Goal: Task Accomplishment & Management: Manage account settings

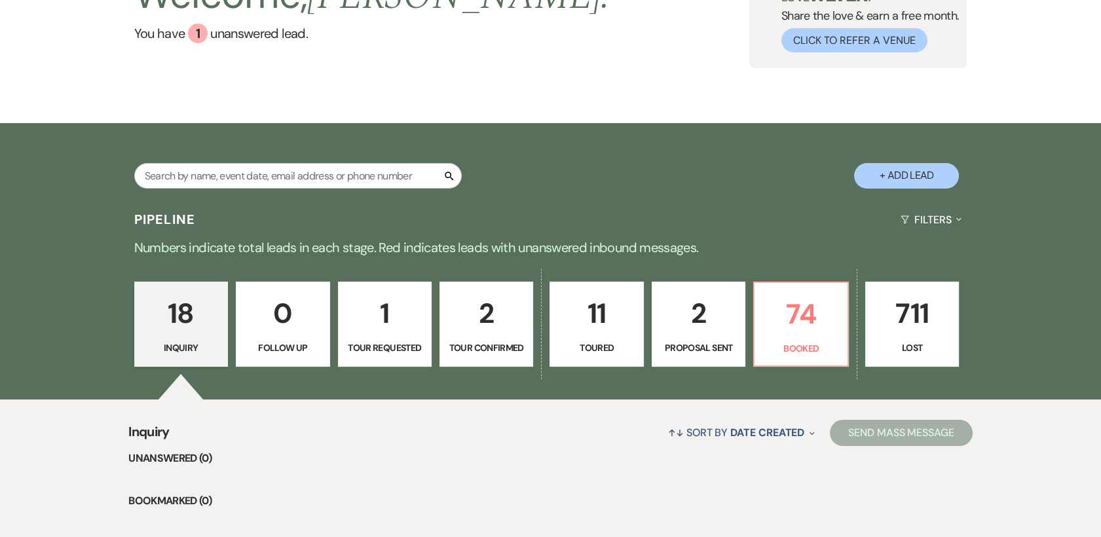
click at [594, 325] on p "11" at bounding box center [596, 314] width 77 height 44
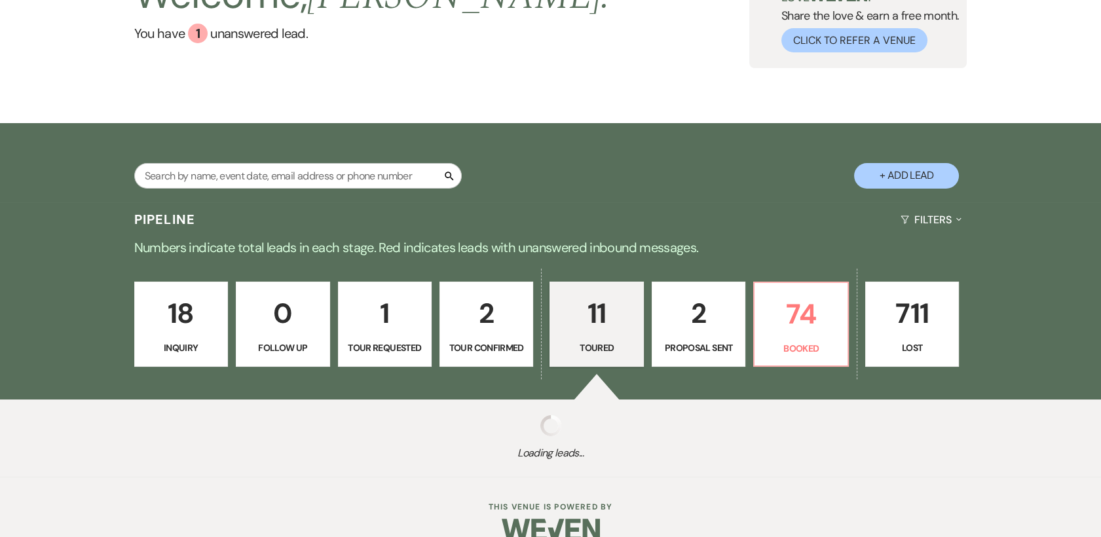
select select "5"
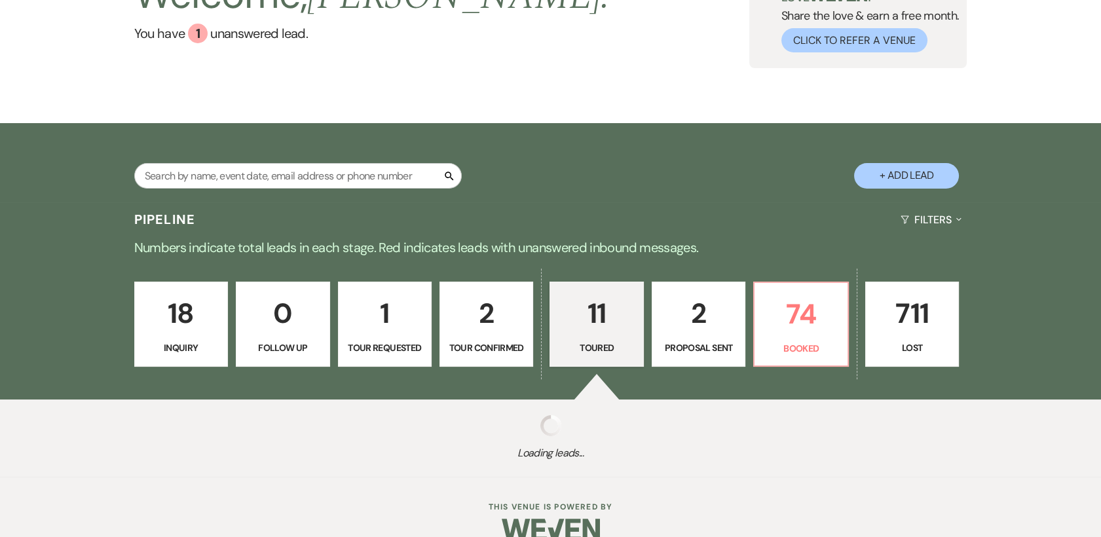
select select "5"
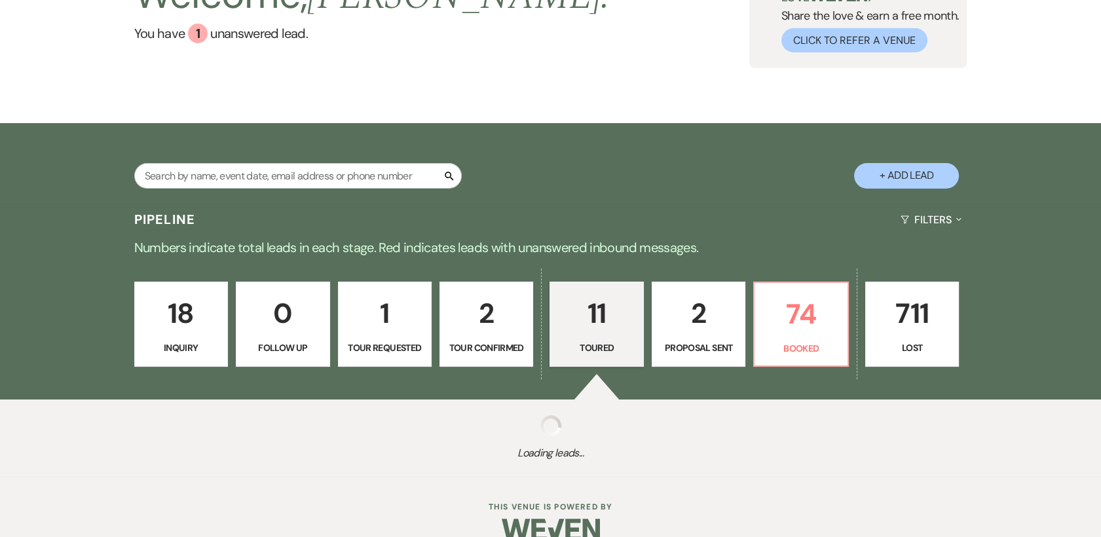
select select "5"
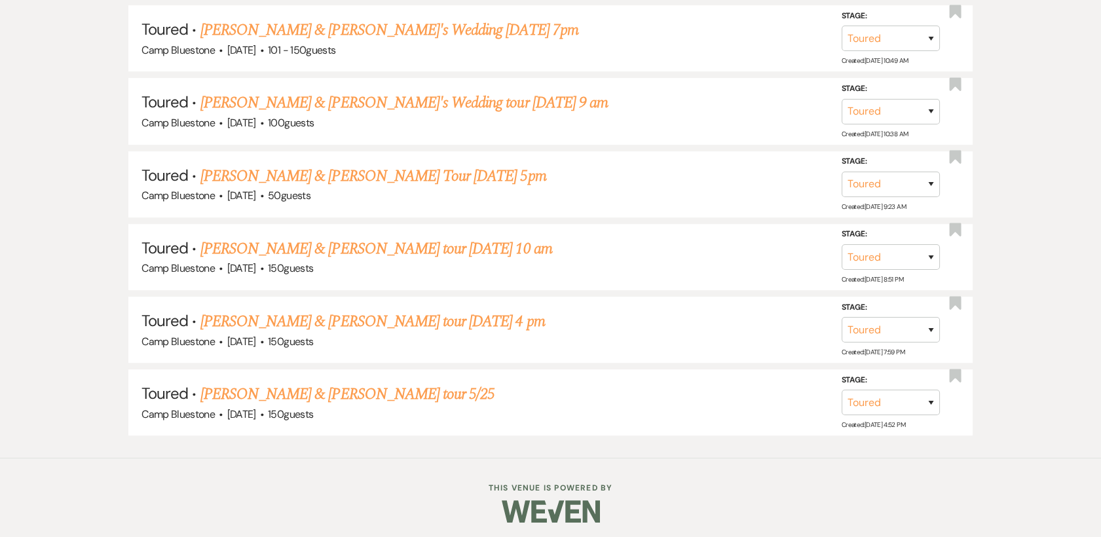
scroll to position [1043, 0]
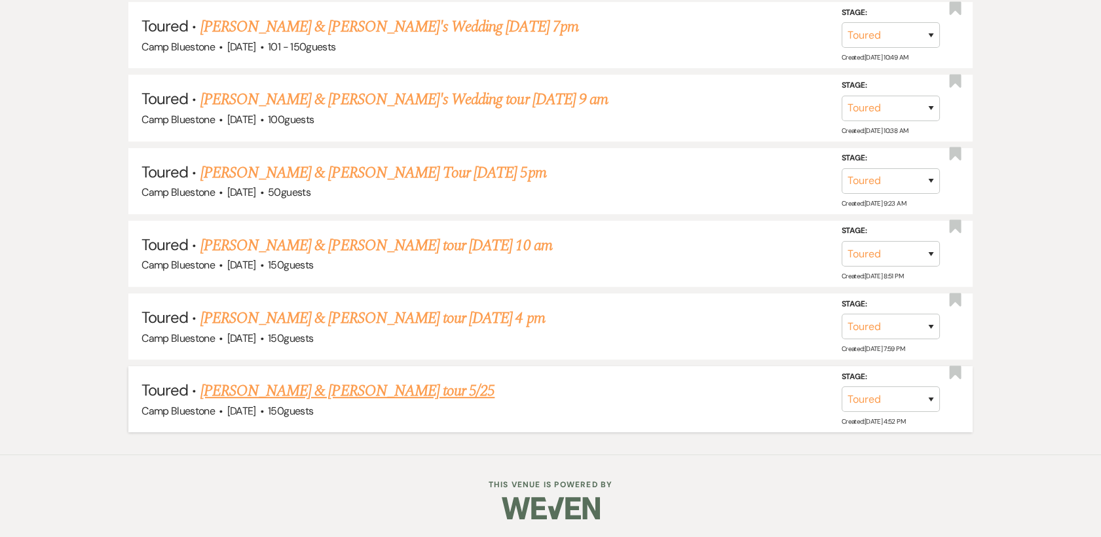
click at [330, 396] on link "[PERSON_NAME] & [PERSON_NAME] tour 5/25" at bounding box center [347, 391] width 295 height 24
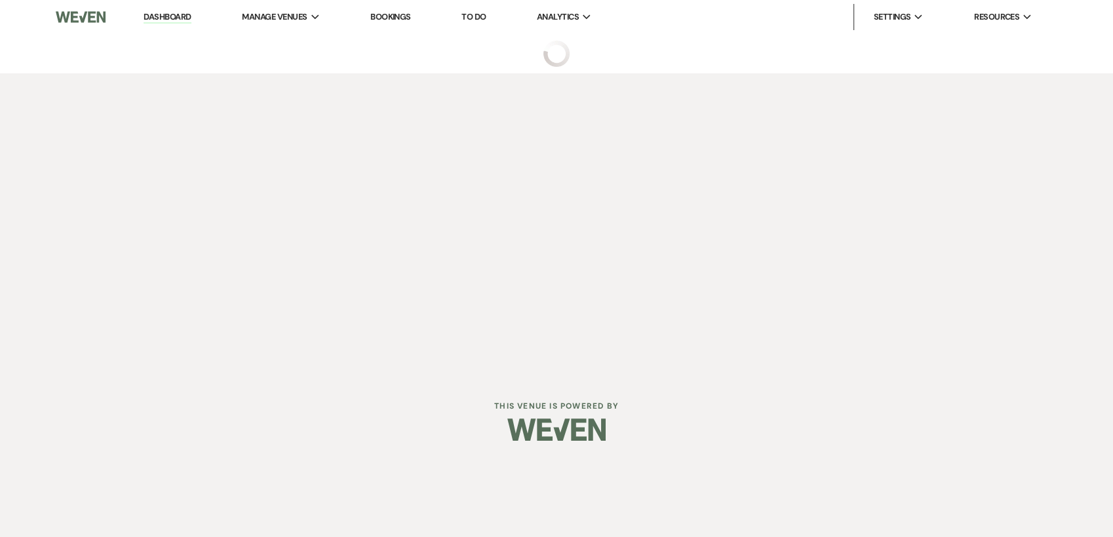
select select "5"
select select "1"
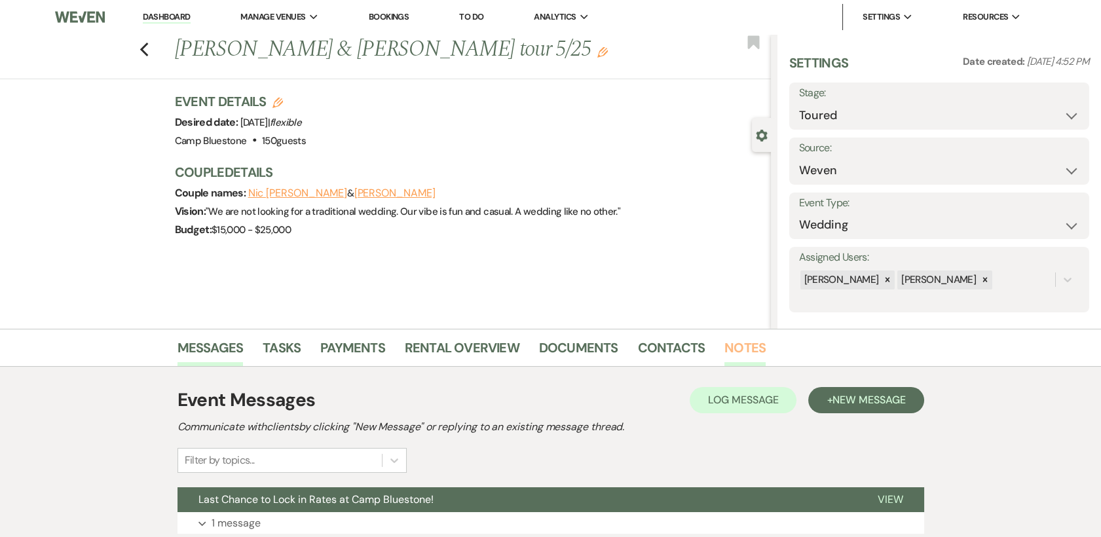
click at [740, 349] on link "Notes" at bounding box center [745, 351] width 41 height 29
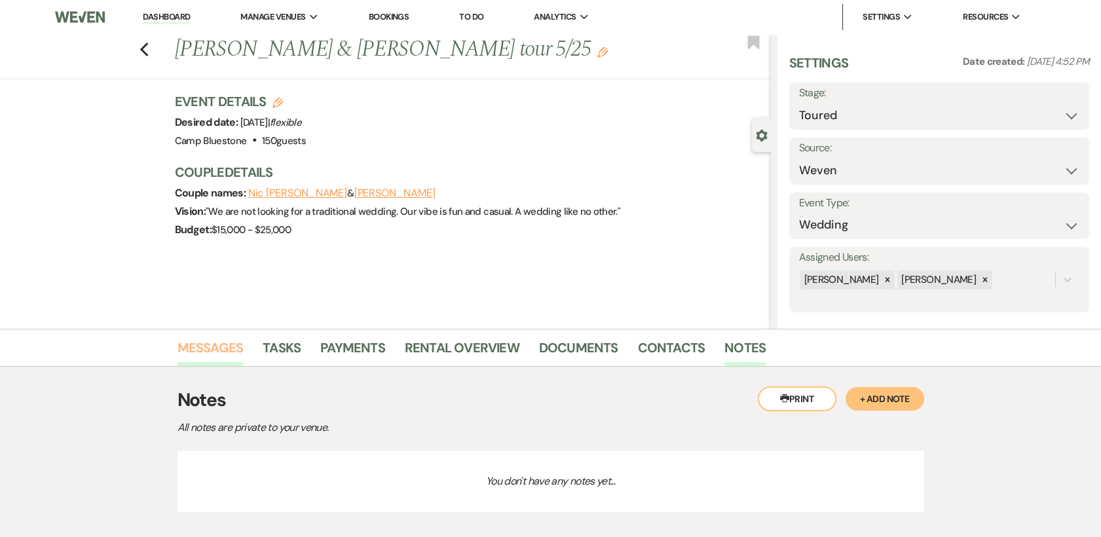
click at [194, 344] on link "Messages" at bounding box center [211, 351] width 66 height 29
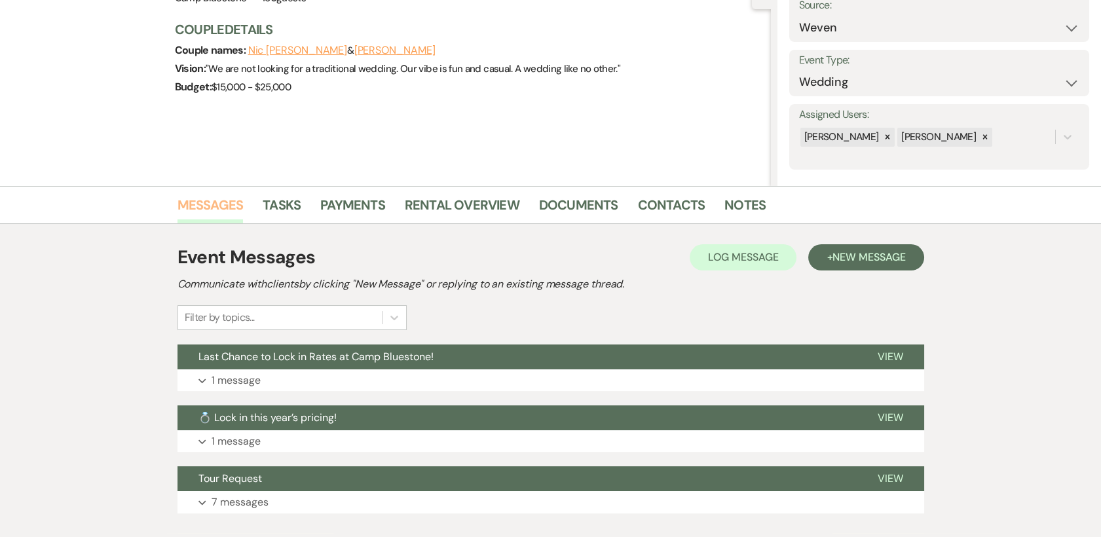
scroll to position [221, 0]
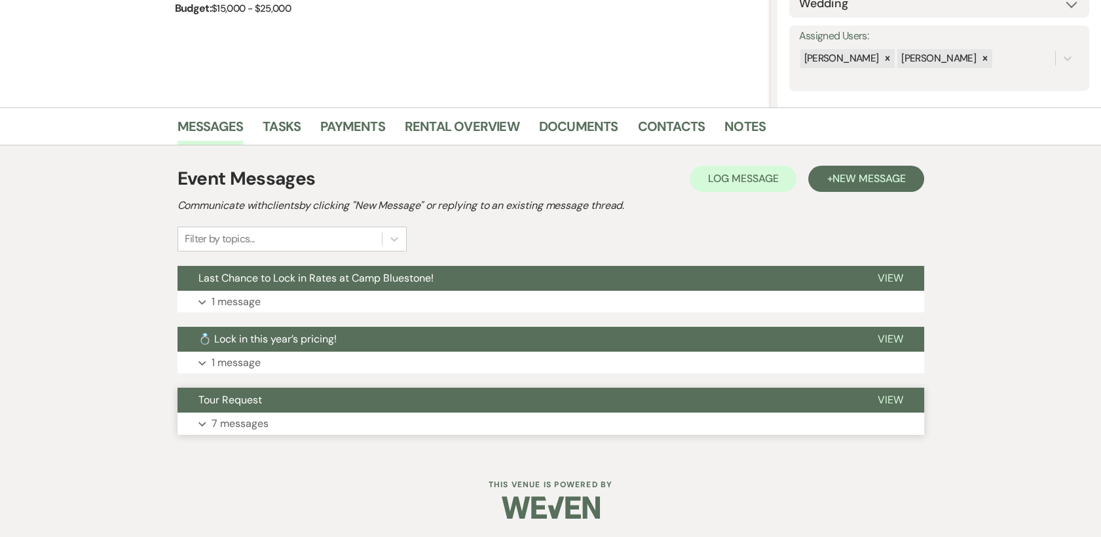
click at [888, 396] on span "View" at bounding box center [891, 400] width 26 height 14
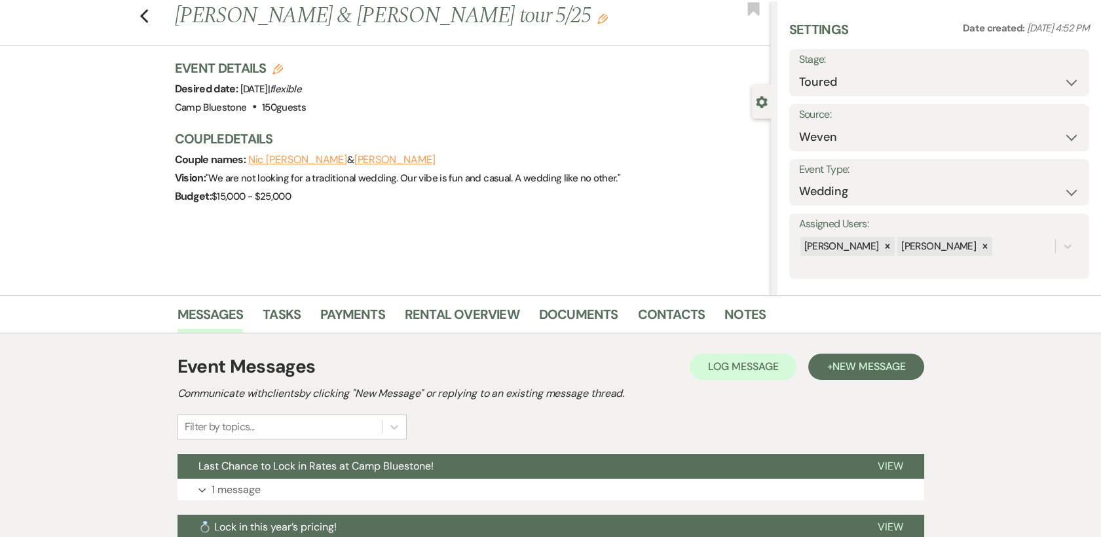
scroll to position [0, 0]
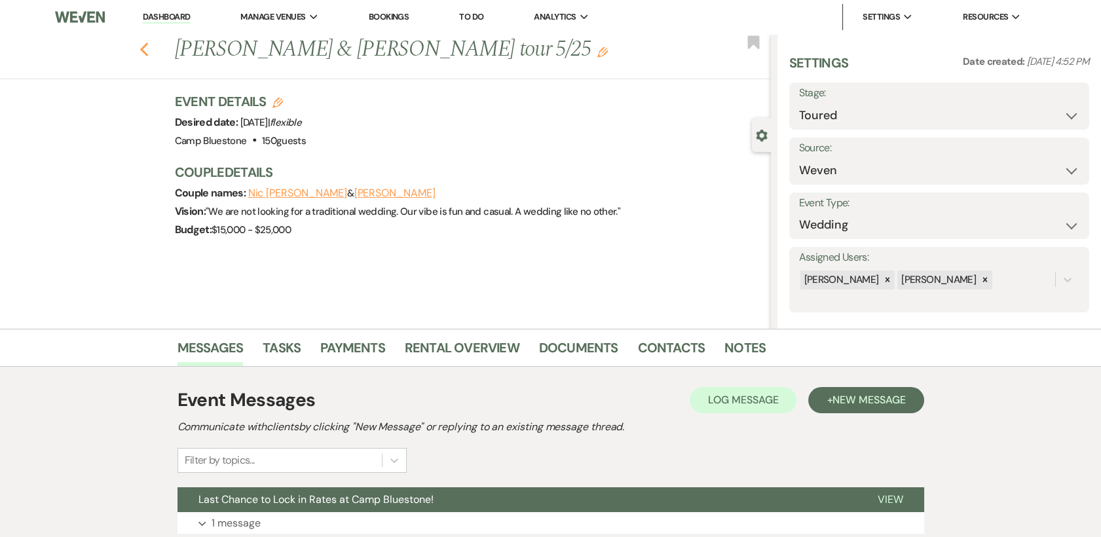
click at [149, 52] on icon "Previous" at bounding box center [145, 50] width 10 height 16
select select "5"
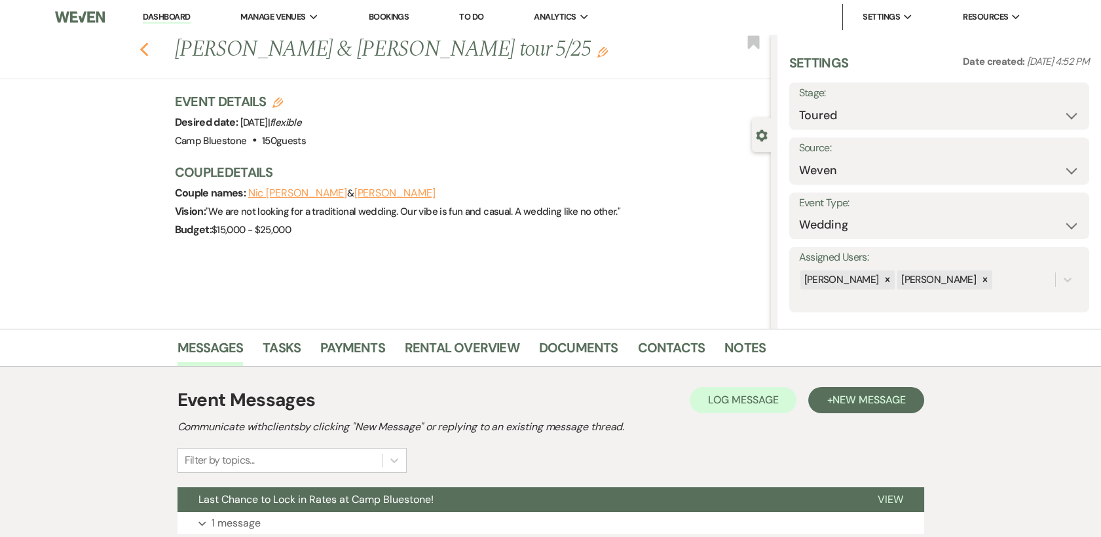
select select "5"
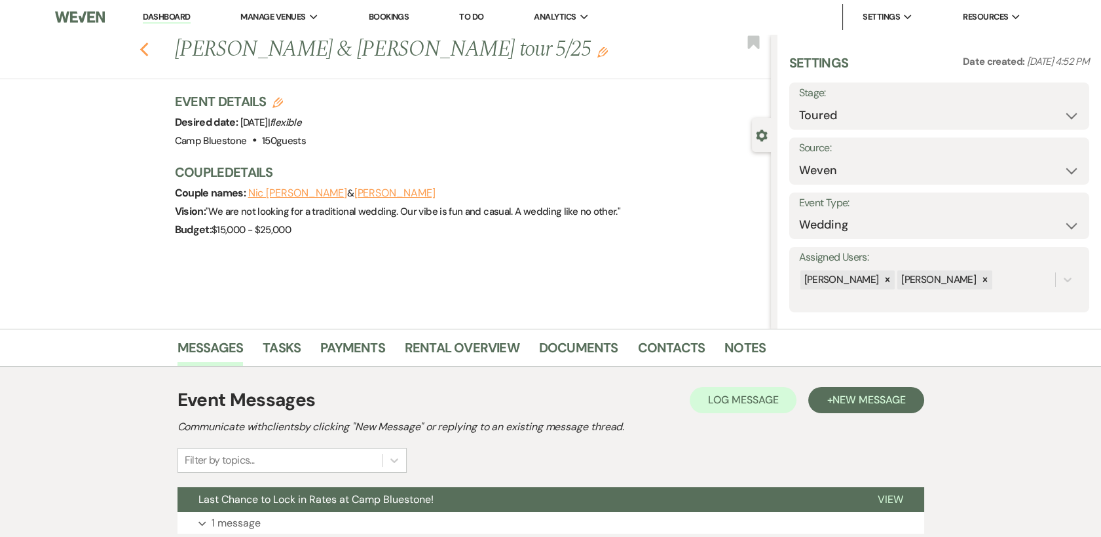
select select "5"
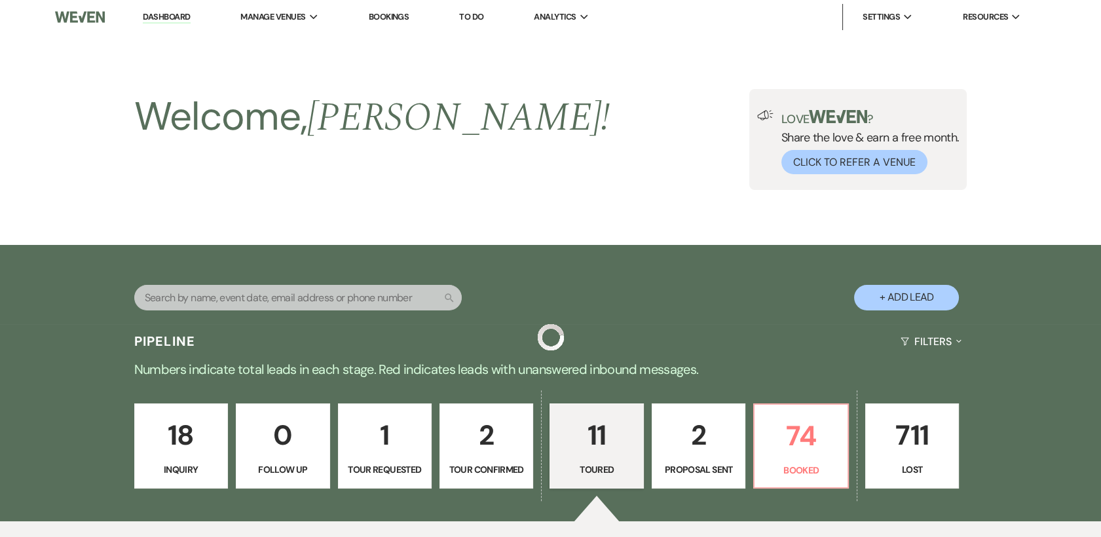
scroll to position [1043, 0]
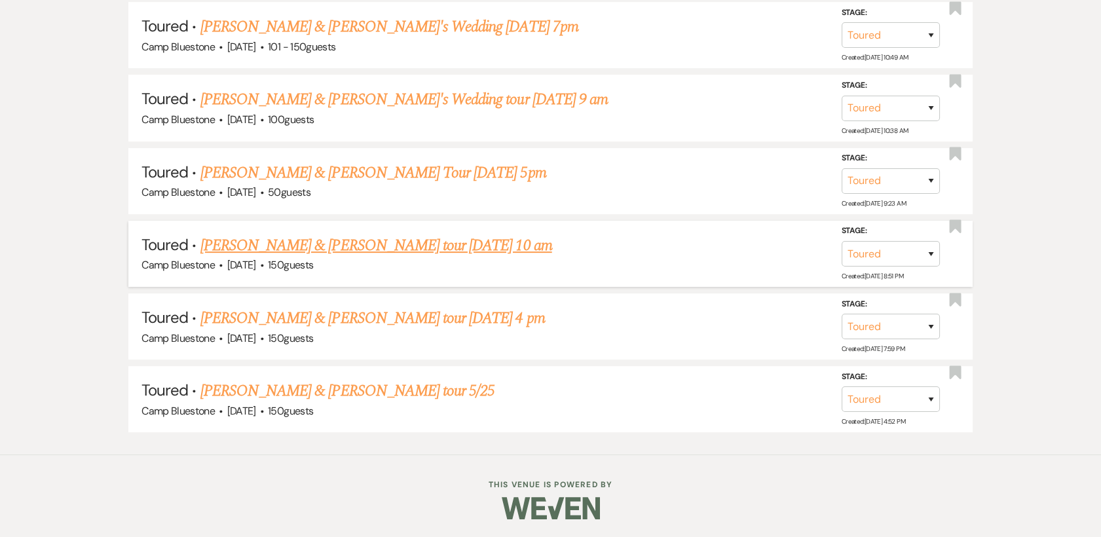
click at [321, 244] on link "[PERSON_NAME] & [PERSON_NAME] tour [DATE] 10 am" at bounding box center [376, 246] width 352 height 24
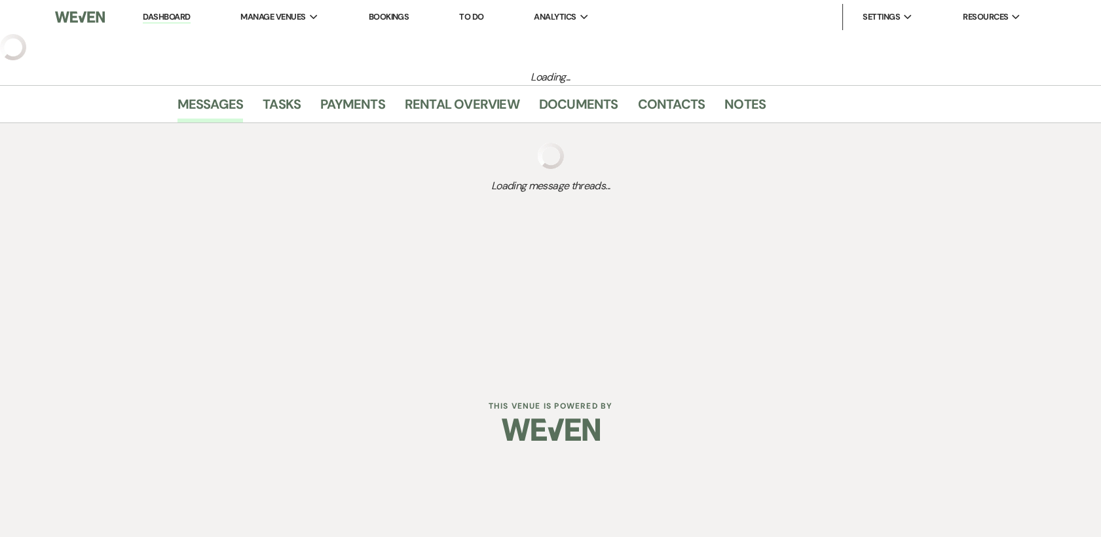
select select "5"
select select "1"
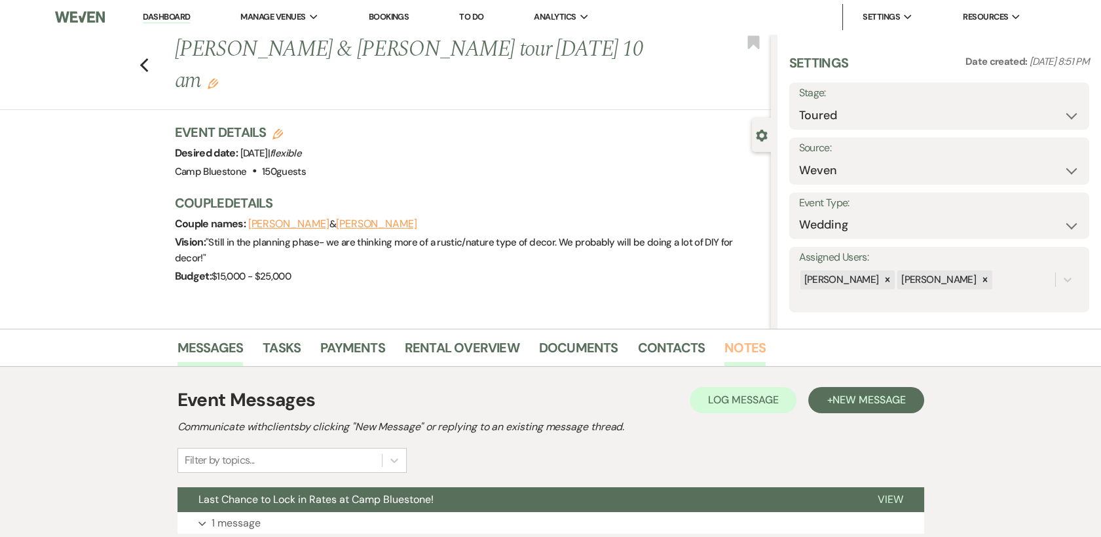
click at [735, 343] on link "Notes" at bounding box center [745, 351] width 41 height 29
